Goal: Task Accomplishment & Management: Manage account settings

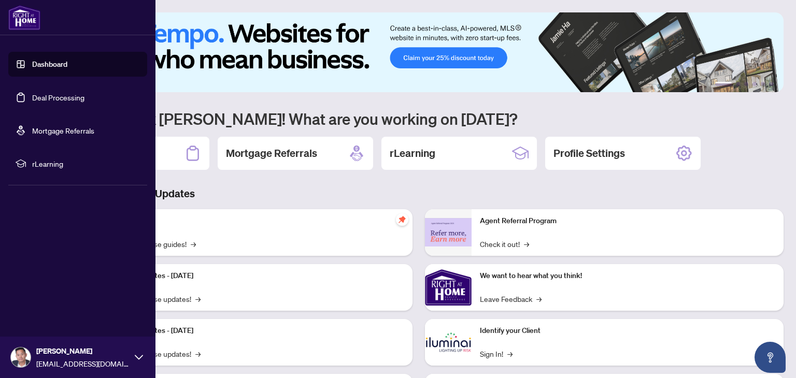
click at [32, 99] on link "Deal Processing" at bounding box center [58, 97] width 52 height 9
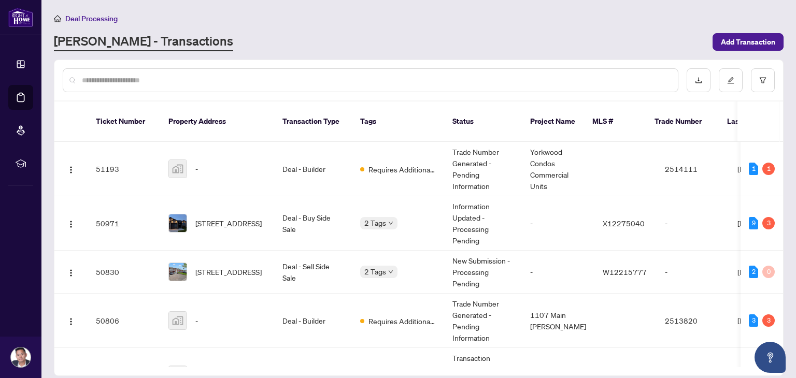
click at [167, 84] on input "text" at bounding box center [375, 80] width 587 height 11
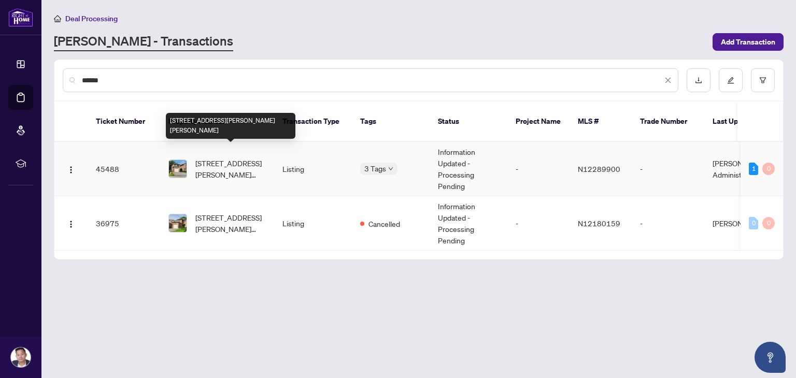
type input "******"
click at [262, 157] on span "[STREET_ADDRESS][PERSON_NAME][PERSON_NAME]" at bounding box center [230, 168] width 70 height 23
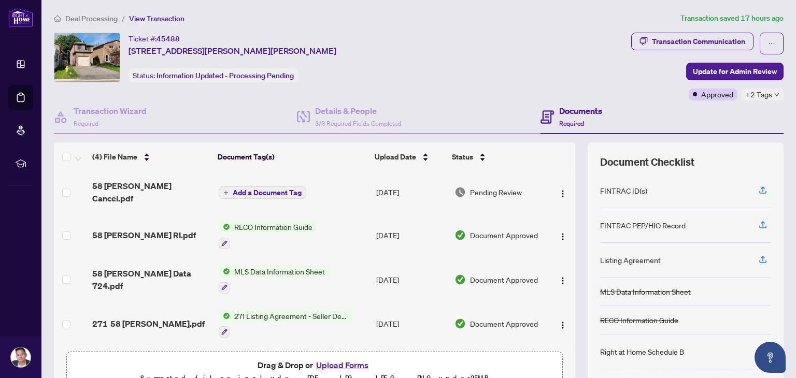
click at [722, 82] on div "Transaction Communication Update for Admin Review Approved +2 Tags" at bounding box center [707, 67] width 152 height 68
click at [778, 92] on icon "down" at bounding box center [776, 94] width 5 height 5
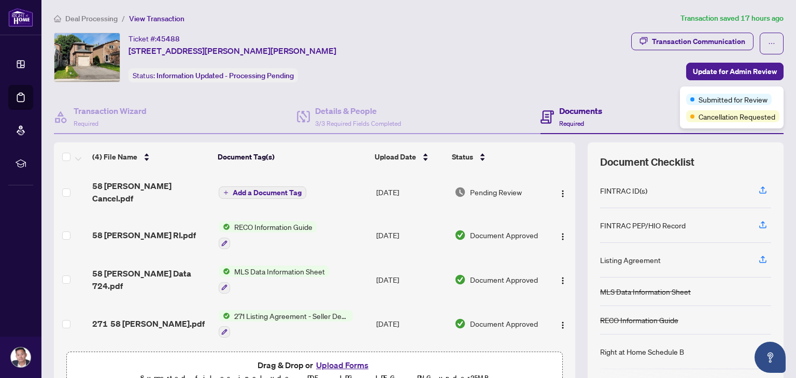
click at [778, 92] on div "Submitted for Review Cancellation Requested" at bounding box center [732, 108] width 104 height 42
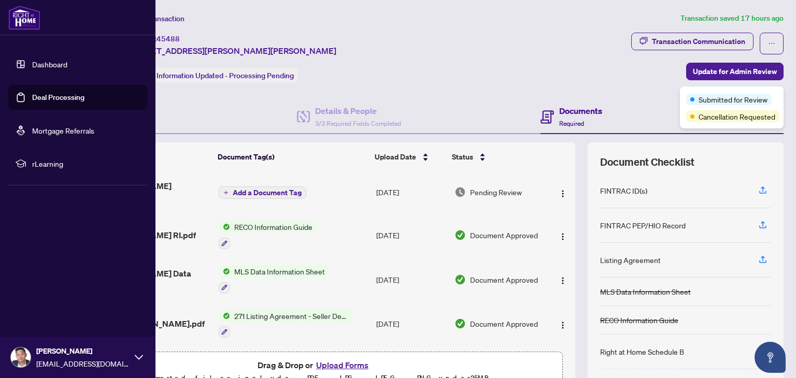
click at [32, 102] on link "Deal Processing" at bounding box center [58, 97] width 52 height 9
